Goal: Task Accomplishment & Management: Manage account settings

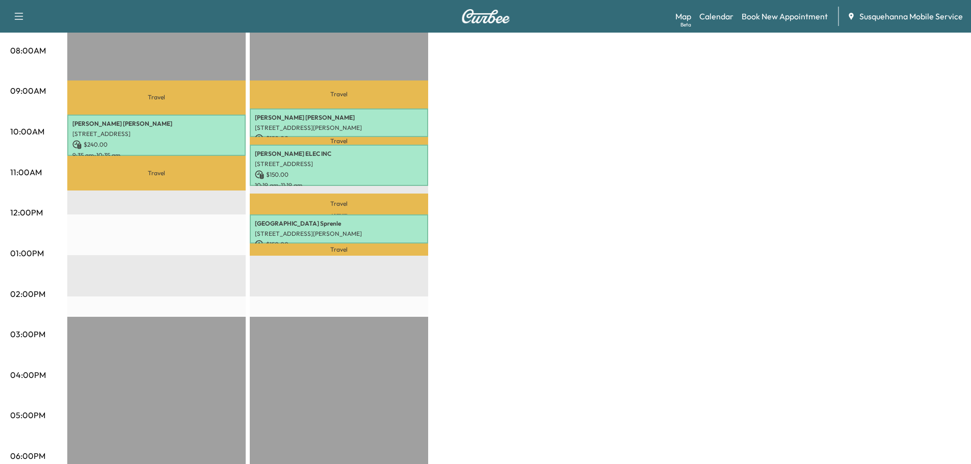
scroll to position [55, 0]
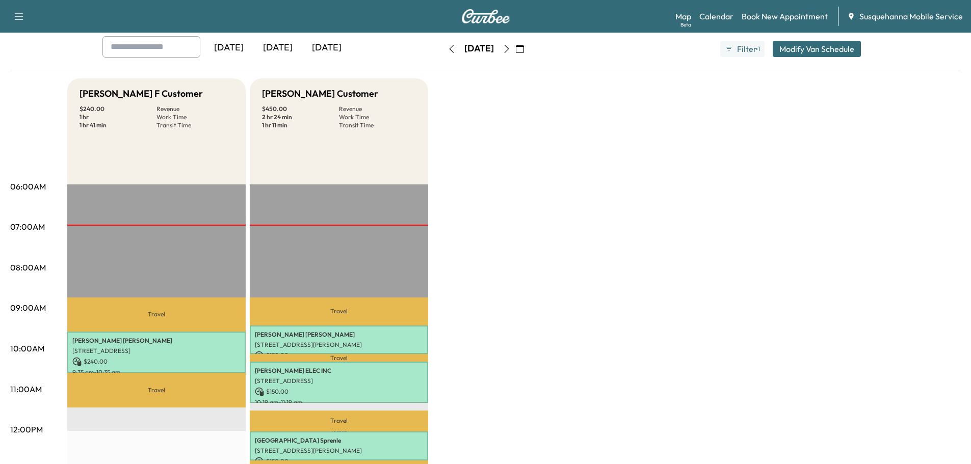
click at [510, 48] on icon "button" at bounding box center [506, 49] width 8 height 8
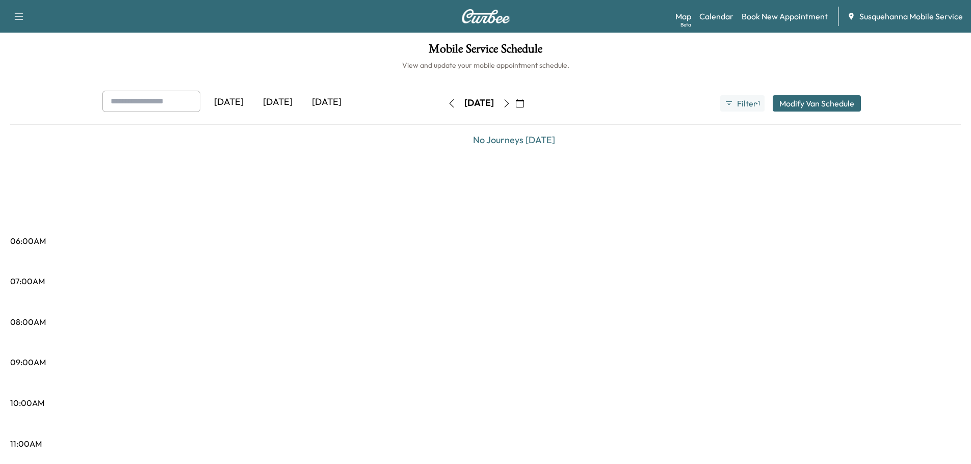
click at [510, 100] on icon "button" at bounding box center [506, 103] width 8 height 8
click at [510, 99] on icon "button" at bounding box center [506, 103] width 8 height 8
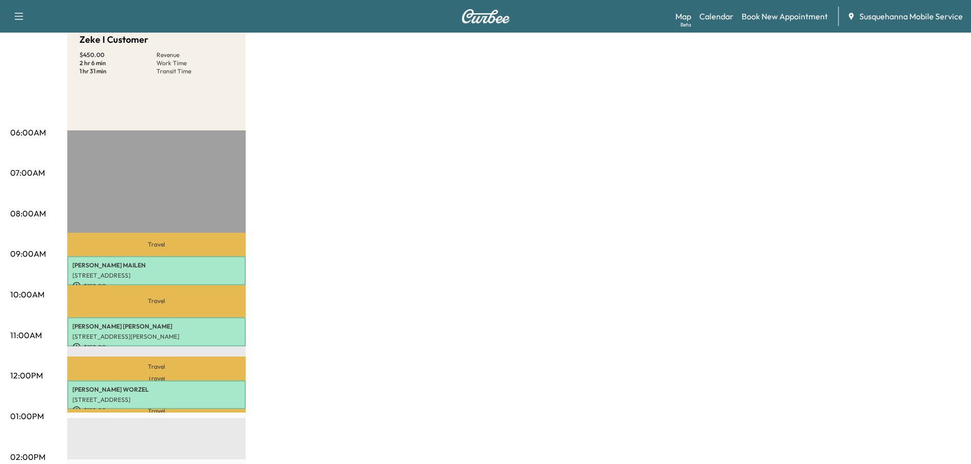
scroll to position [55, 0]
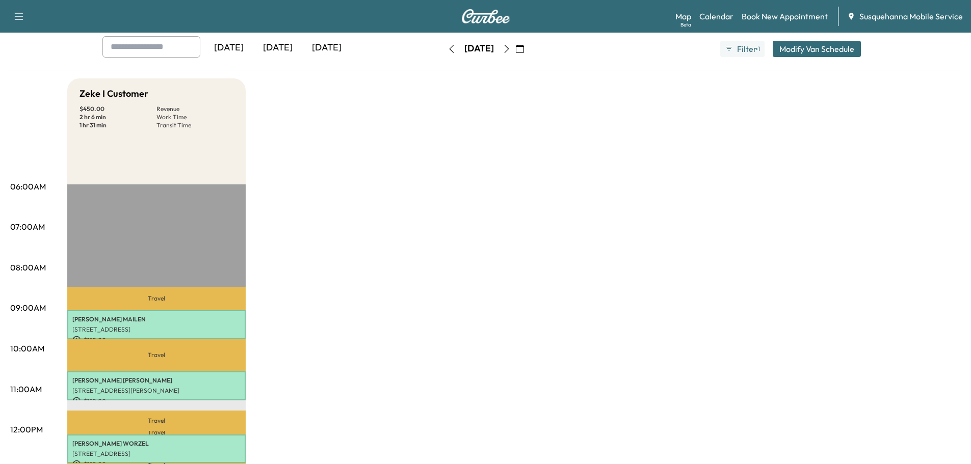
click at [826, 44] on button "Modify Van Schedule" at bounding box center [816, 49] width 88 height 16
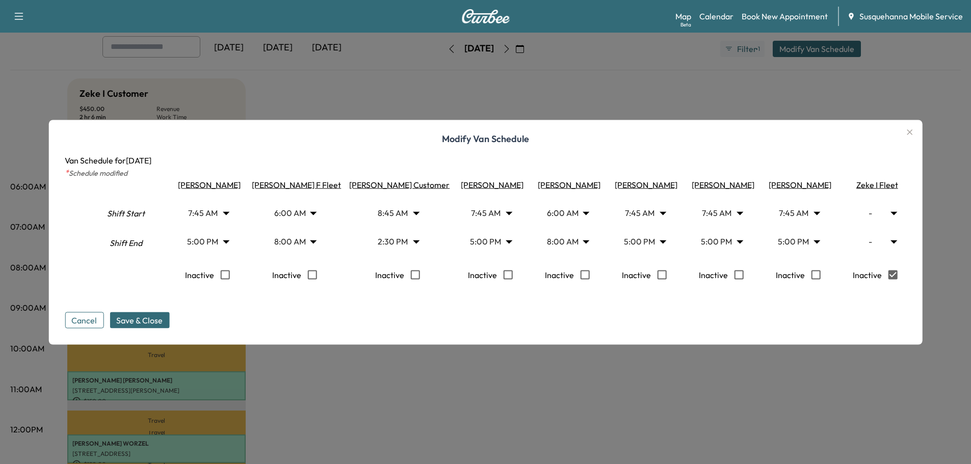
click at [145, 326] on span "Save & Close" at bounding box center [139, 320] width 46 height 12
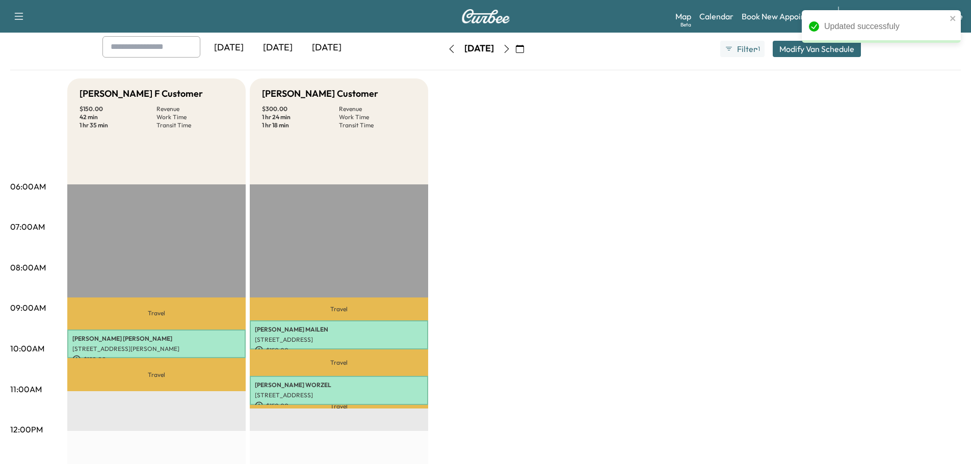
click at [447, 46] on icon "button" at bounding box center [451, 49] width 8 height 8
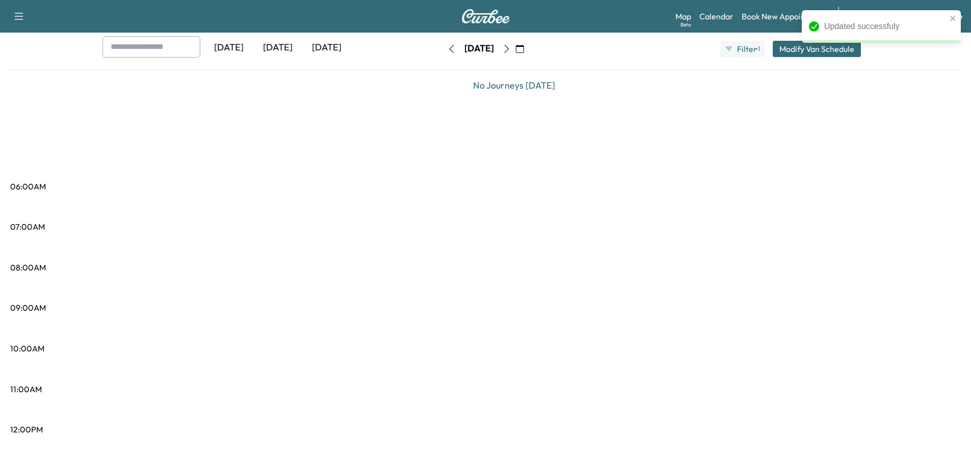
click at [821, 49] on div "Updated successfuly" at bounding box center [880, 30] width 163 height 45
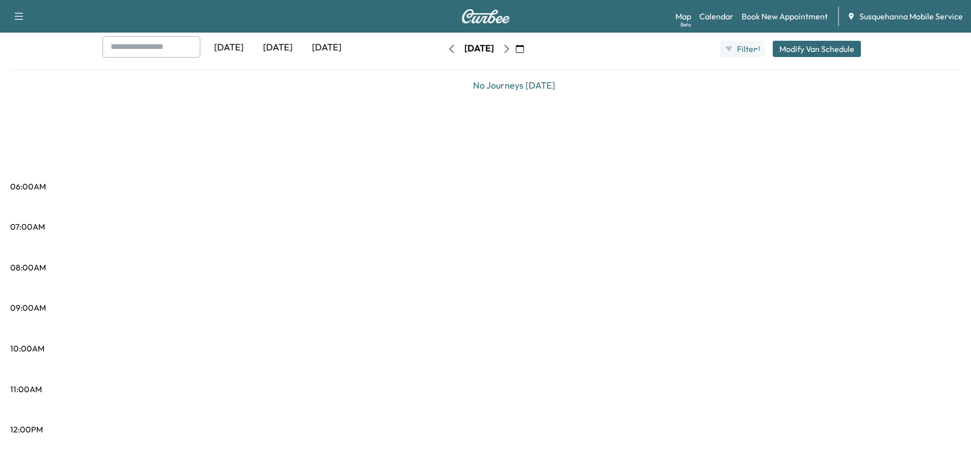
click at [821, 49] on button "Modify Van Schedule" at bounding box center [816, 49] width 88 height 16
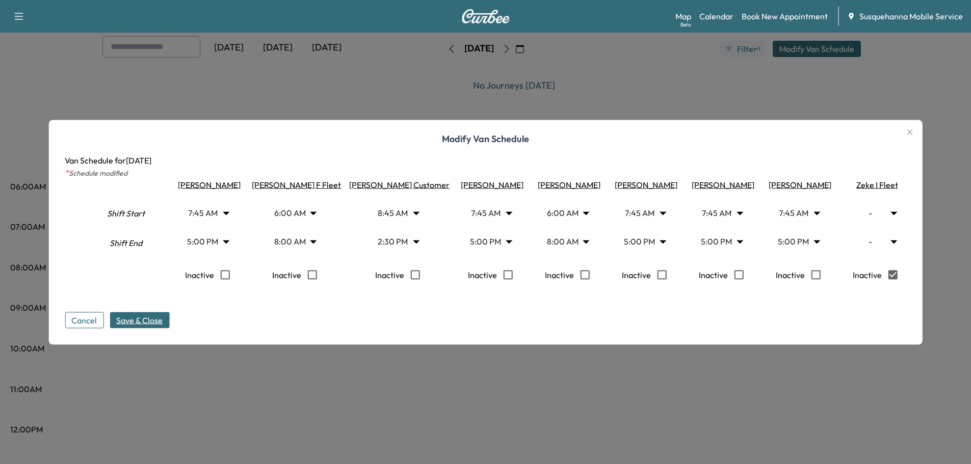
click at [160, 321] on span "Save & Close" at bounding box center [139, 320] width 46 height 12
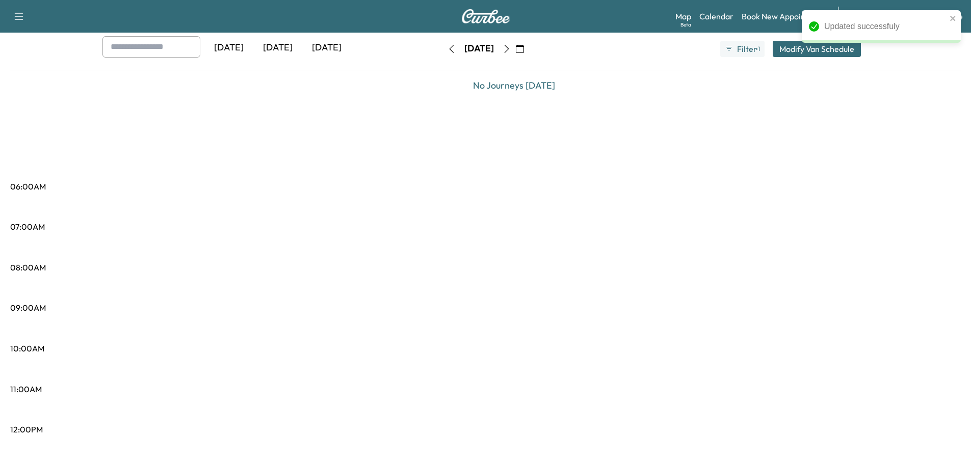
click at [510, 51] on icon "button" at bounding box center [506, 49] width 8 height 8
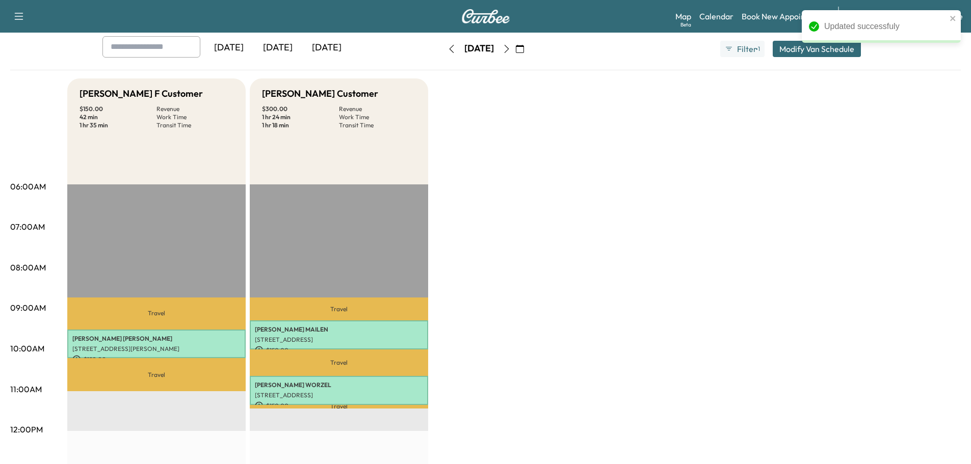
click at [510, 51] on icon "button" at bounding box center [506, 49] width 8 height 8
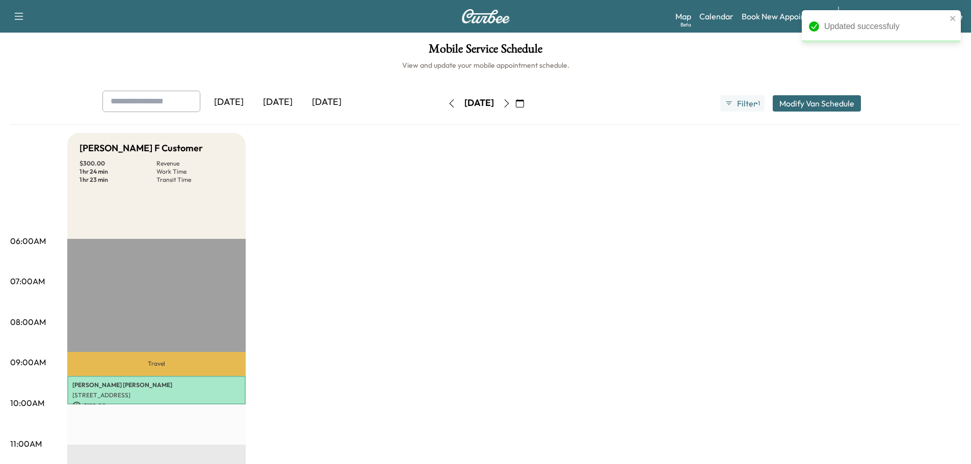
click at [797, 112] on div "[DATE] [DATE] [DATE] [DATE] September 2025 S M T W T F S 31 1 2 3 4 5 6 7 8 9 1…" at bounding box center [485, 103] width 783 height 25
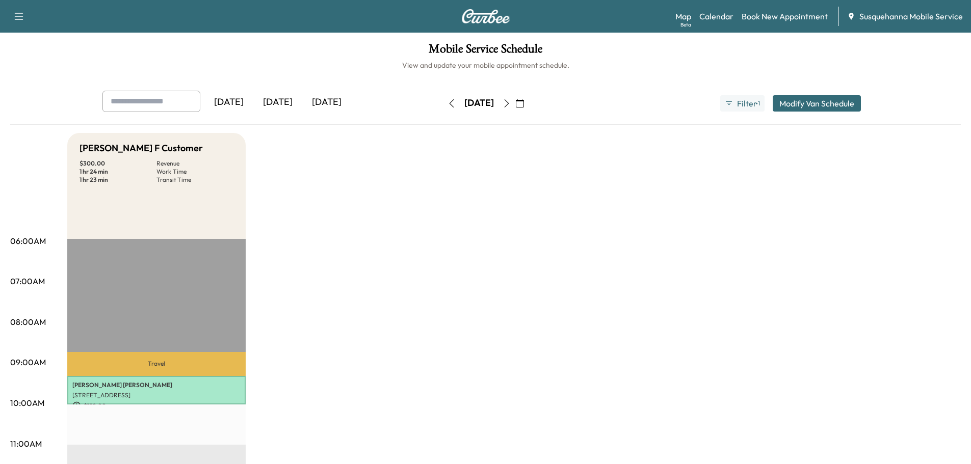
click at [798, 107] on button "Modify Van Schedule" at bounding box center [816, 103] width 88 height 16
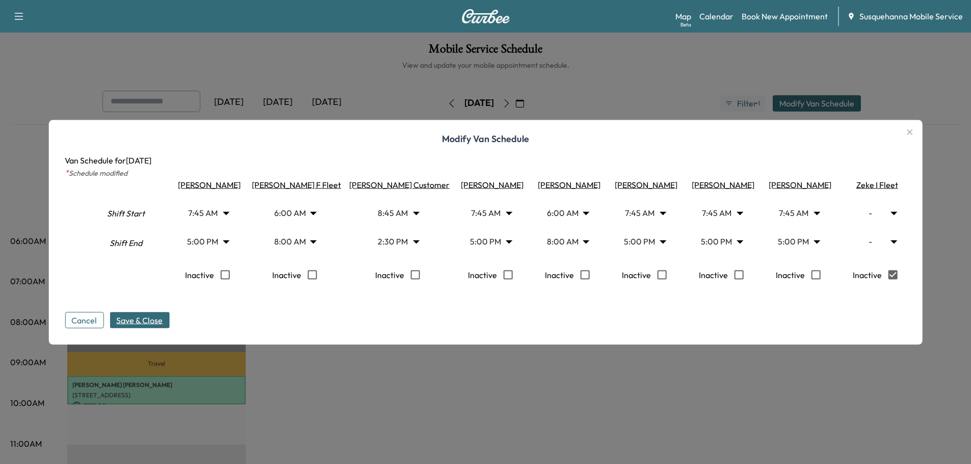
click at [155, 324] on span "Save & Close" at bounding box center [139, 320] width 46 height 12
click at [545, 102] on div at bounding box center [485, 232] width 971 height 464
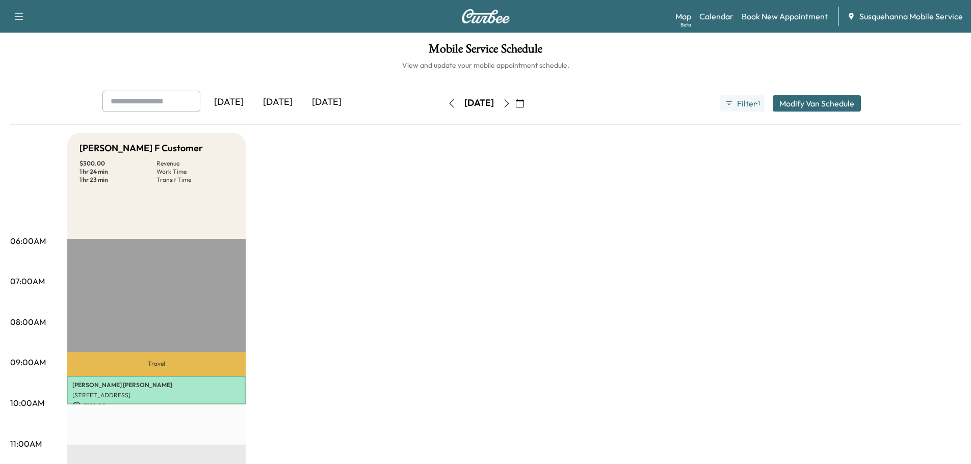
click at [510, 102] on icon "button" at bounding box center [506, 103] width 8 height 8
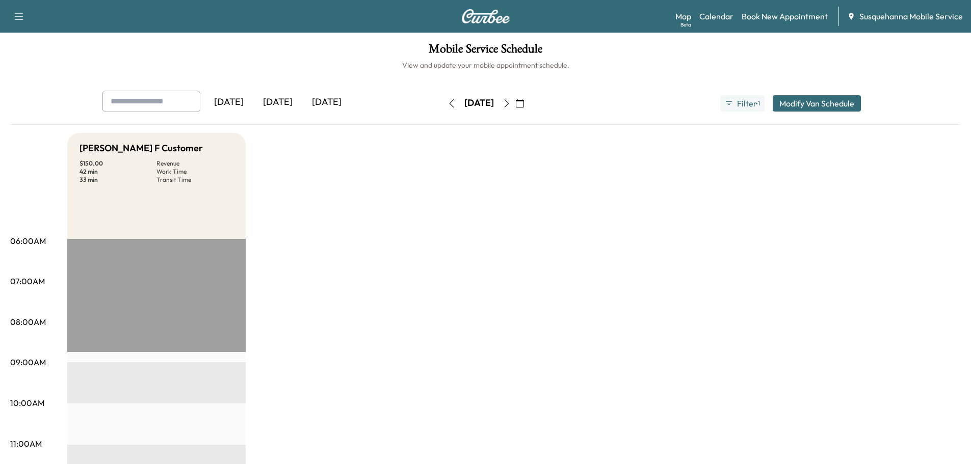
click at [778, 101] on button "Modify Van Schedule" at bounding box center [816, 103] width 88 height 16
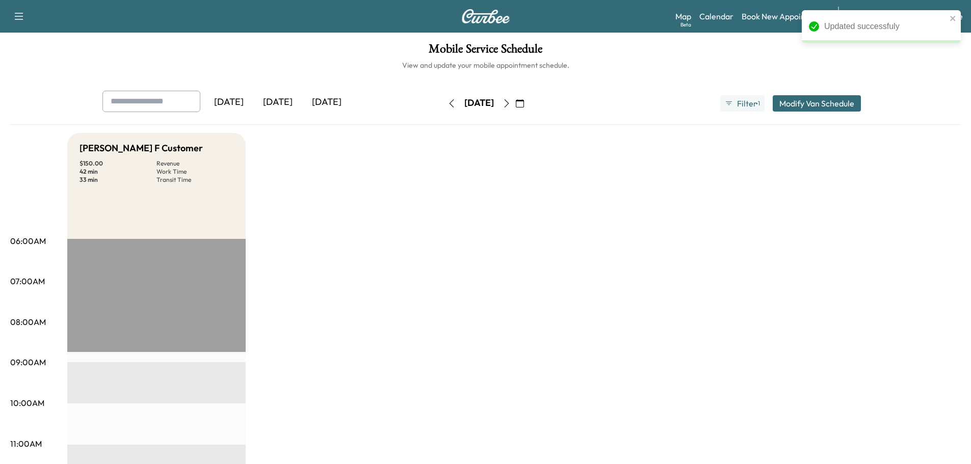
click at [785, 103] on button "Modify Van Schedule" at bounding box center [816, 103] width 88 height 16
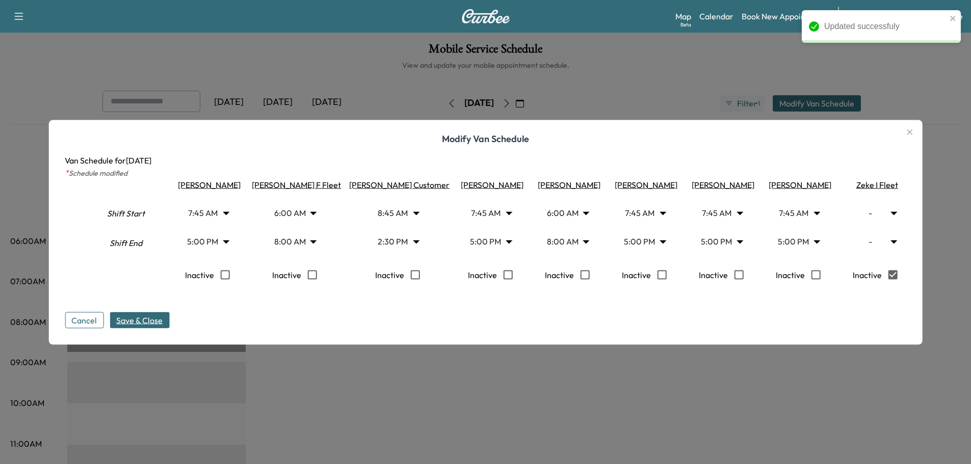
click at [626, 101] on div at bounding box center [485, 232] width 971 height 464
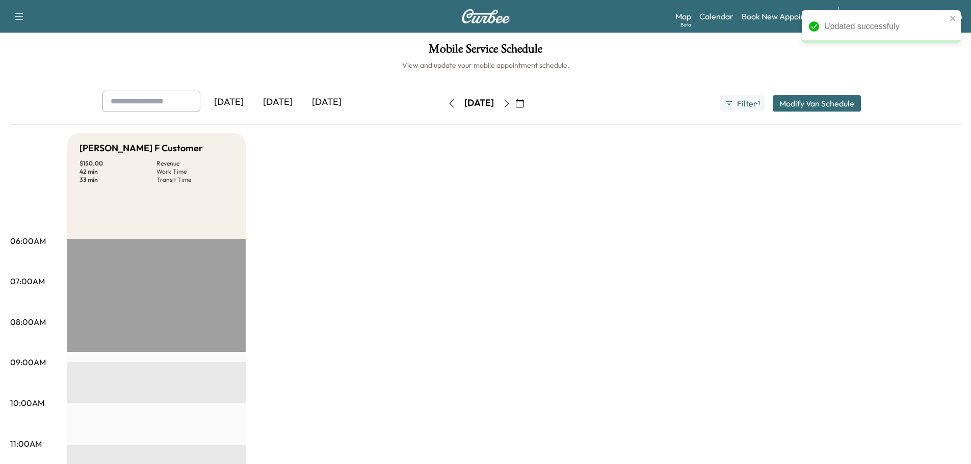
click at [510, 101] on icon "button" at bounding box center [506, 103] width 8 height 8
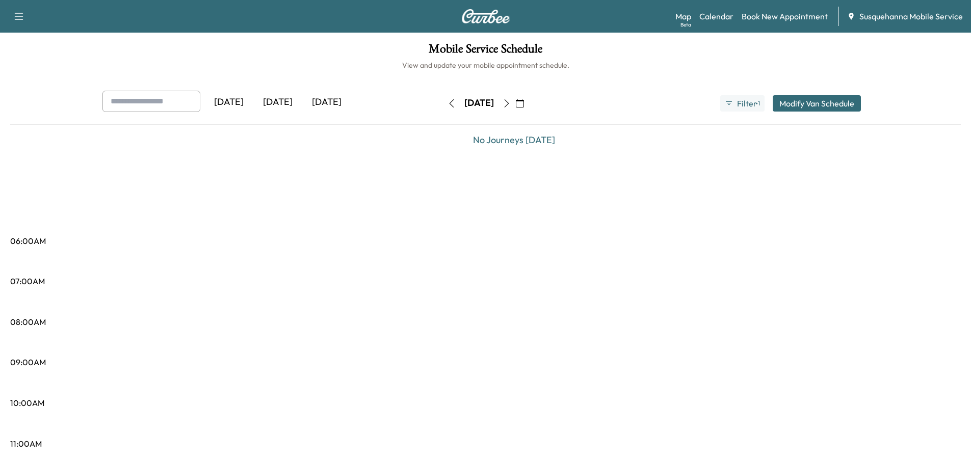
click at [786, 103] on button "Modify Van Schedule" at bounding box center [816, 103] width 88 height 16
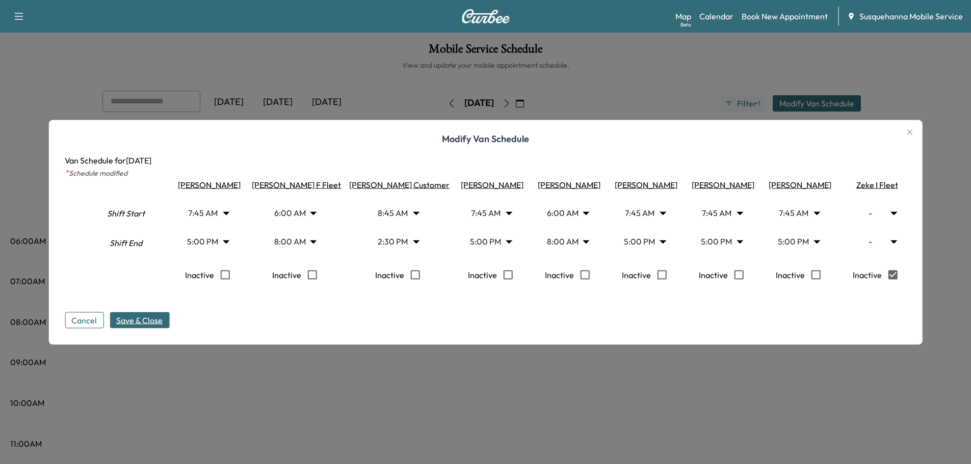
click at [617, 86] on div at bounding box center [485, 232] width 971 height 464
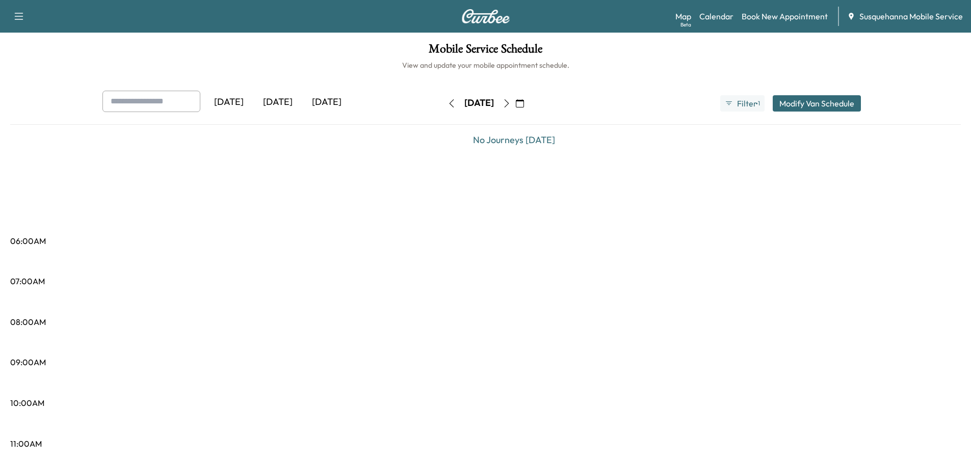
click at [447, 105] on icon "button" at bounding box center [451, 103] width 8 height 8
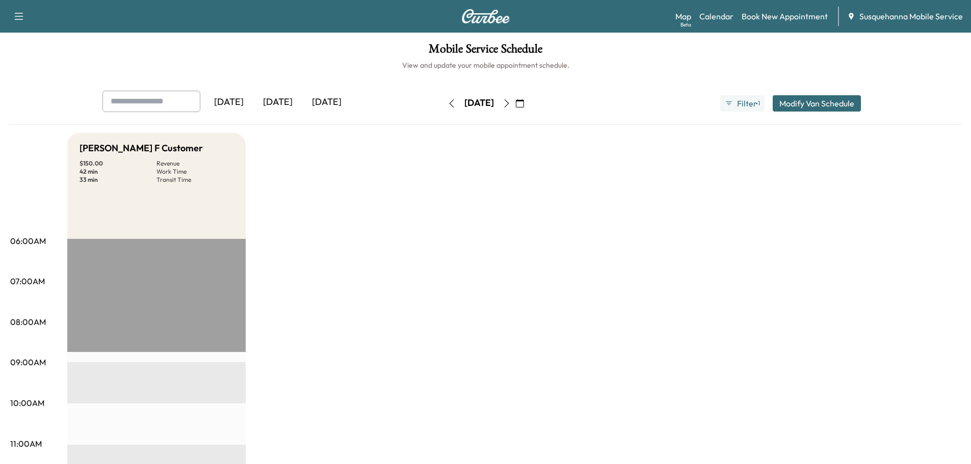
click at [443, 105] on button "button" at bounding box center [451, 103] width 17 height 16
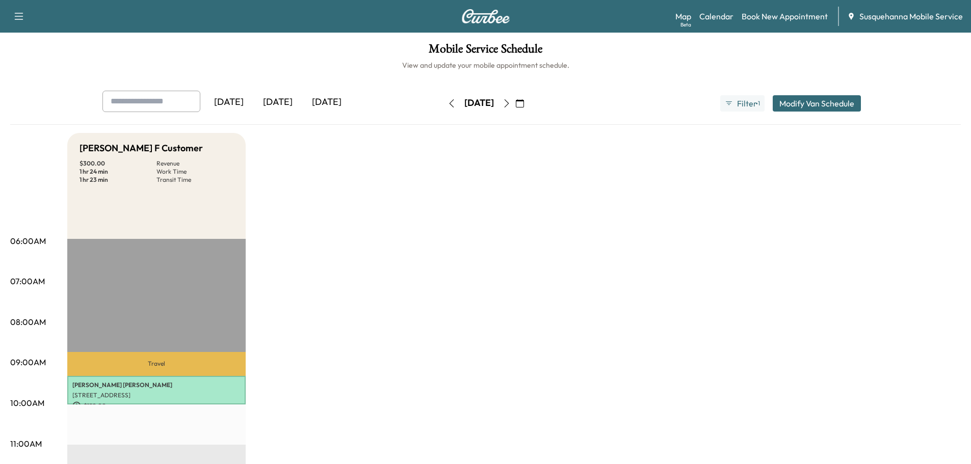
click at [443, 105] on div "[DATE]" at bounding box center [479, 103] width 72 height 16
click at [443, 105] on button "button" at bounding box center [451, 103] width 17 height 16
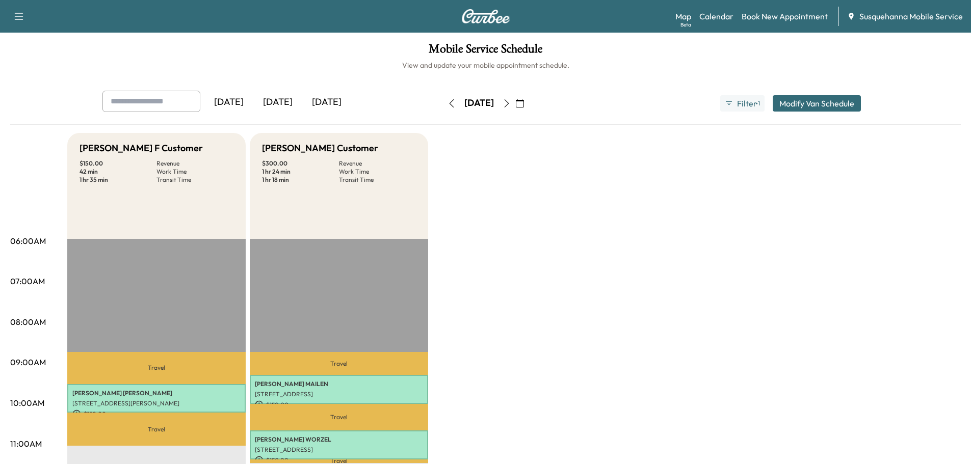
click at [447, 105] on icon "button" at bounding box center [451, 103] width 8 height 8
